Goal: Browse casually: Explore the website without a specific task or goal

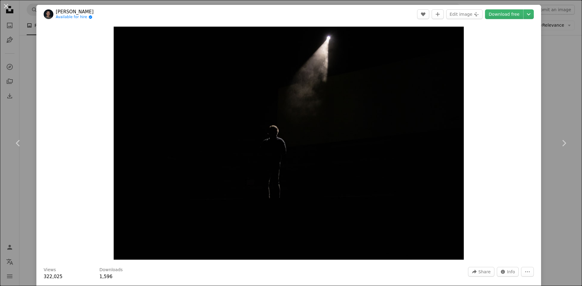
scroll to position [935, 0]
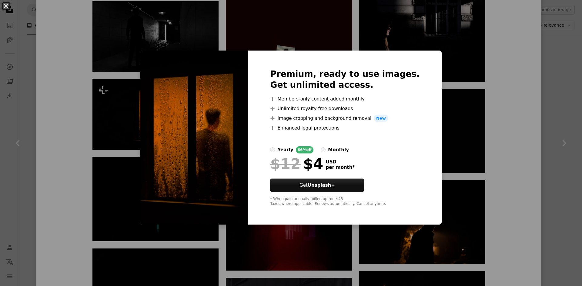
click at [424, 222] on div "Premium, ready to use images. Get unlimited access. A plus sign Members-only co…" at bounding box center [344, 138] width 193 height 175
click at [198, 134] on img at bounding box center [194, 138] width 108 height 175
drag, startPoint x: 394, startPoint y: 60, endPoint x: 409, endPoint y: 81, distance: 25.5
click at [409, 81] on div "Premium, ready to use images. Get unlimited access. A plus sign Members-only co…" at bounding box center [344, 138] width 193 height 175
click at [415, 90] on div "Premium, ready to use images. Get unlimited access. A plus sign Members-only co…" at bounding box center [344, 138] width 193 height 175
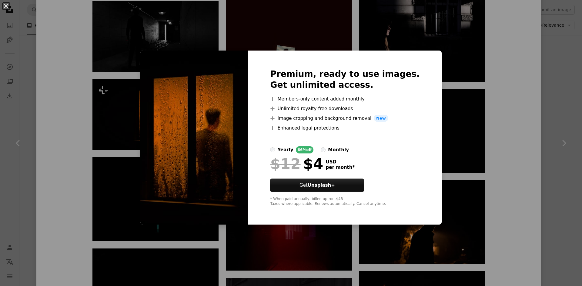
click at [449, 184] on div "An X shape Premium, ready to use images. Get unlimited access. A plus sign Memb…" at bounding box center [291, 143] width 582 height 286
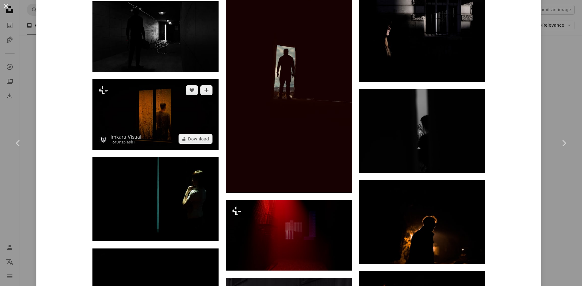
click at [148, 112] on img at bounding box center [155, 114] width 126 height 71
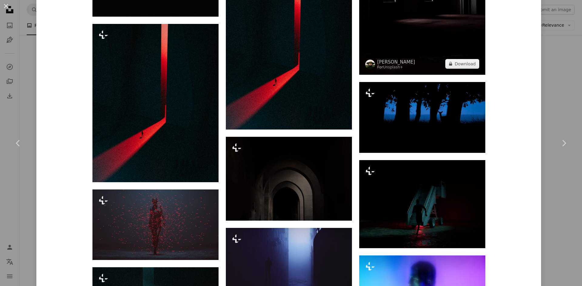
scroll to position [1949, 0]
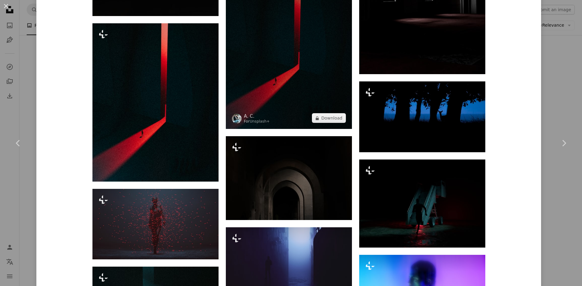
click at [292, 107] on img at bounding box center [289, 50] width 126 height 159
